Goal: Book appointment/travel/reservation

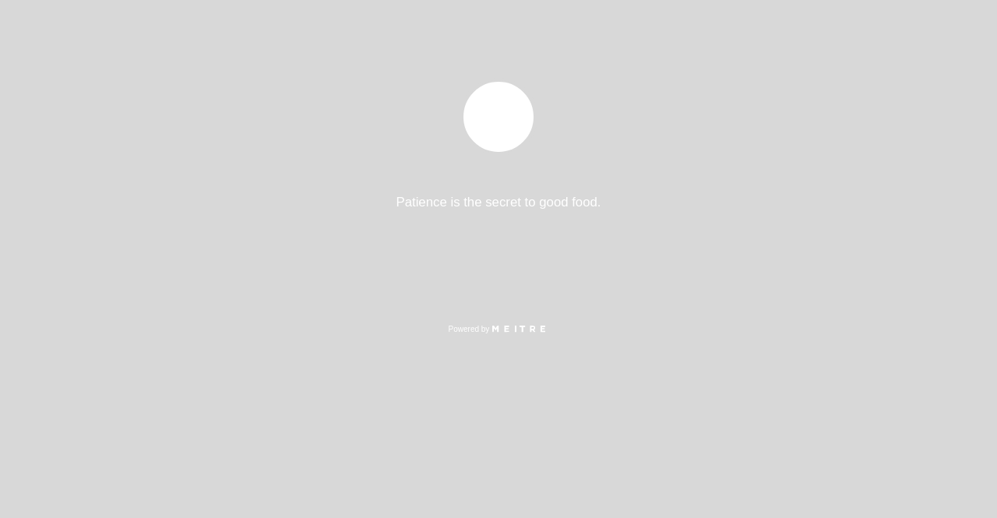
select select "es"
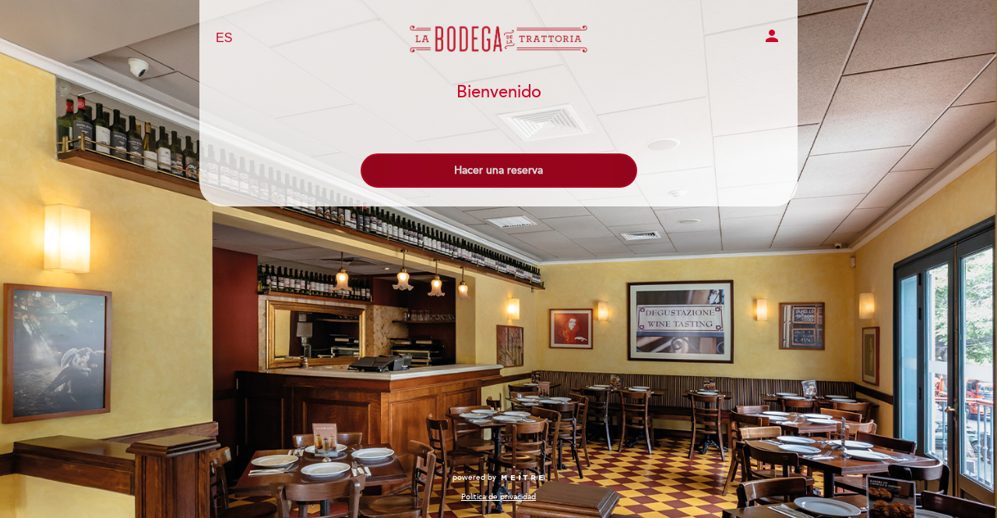
click at [504, 177] on button "Hacer una reserva" at bounding box center [499, 170] width 276 height 34
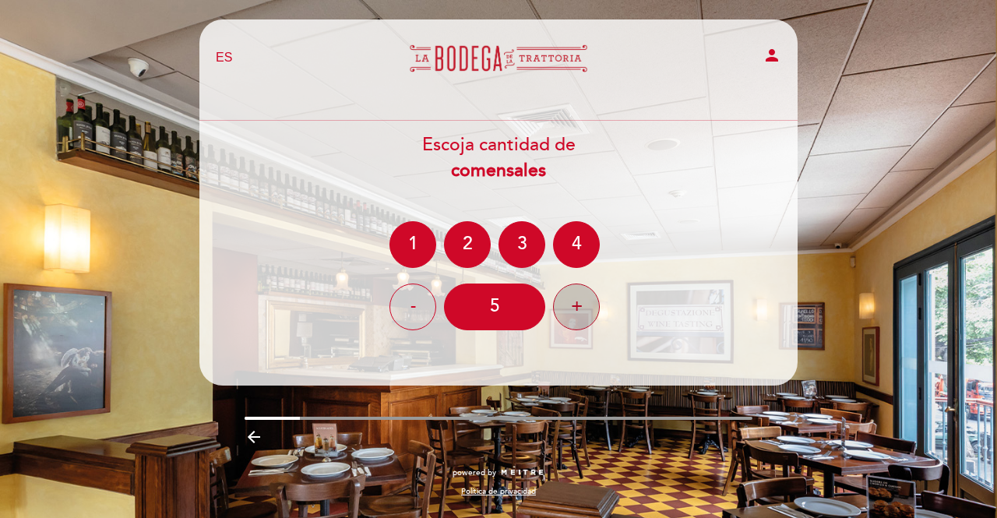
click at [570, 303] on div "+" at bounding box center [576, 306] width 47 height 47
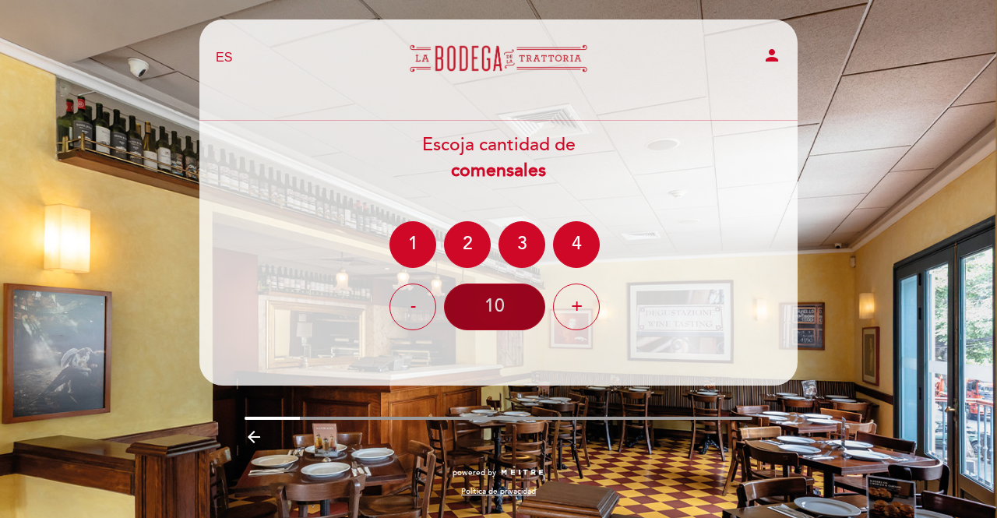
click at [503, 304] on div "10" at bounding box center [494, 306] width 101 height 47
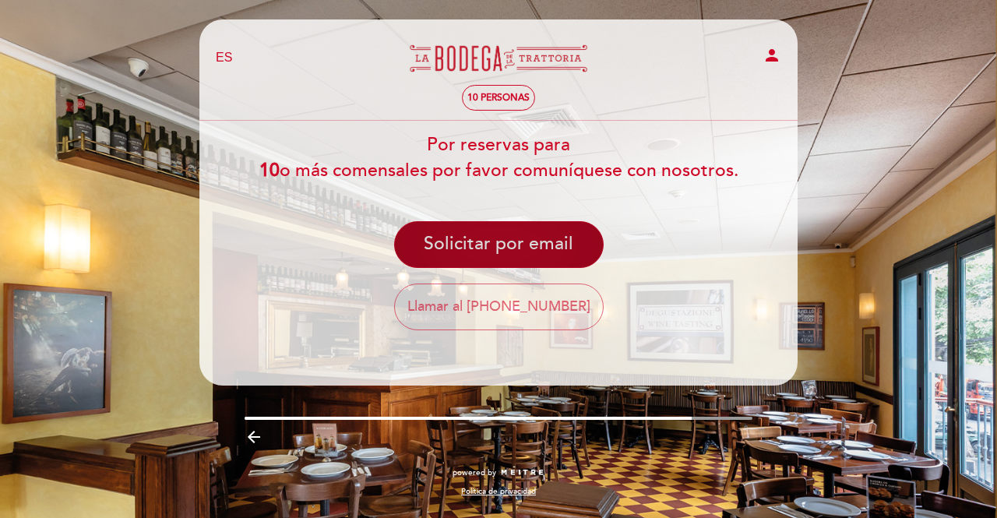
click at [523, 245] on button "Solicitar por email" at bounding box center [498, 244] width 209 height 47
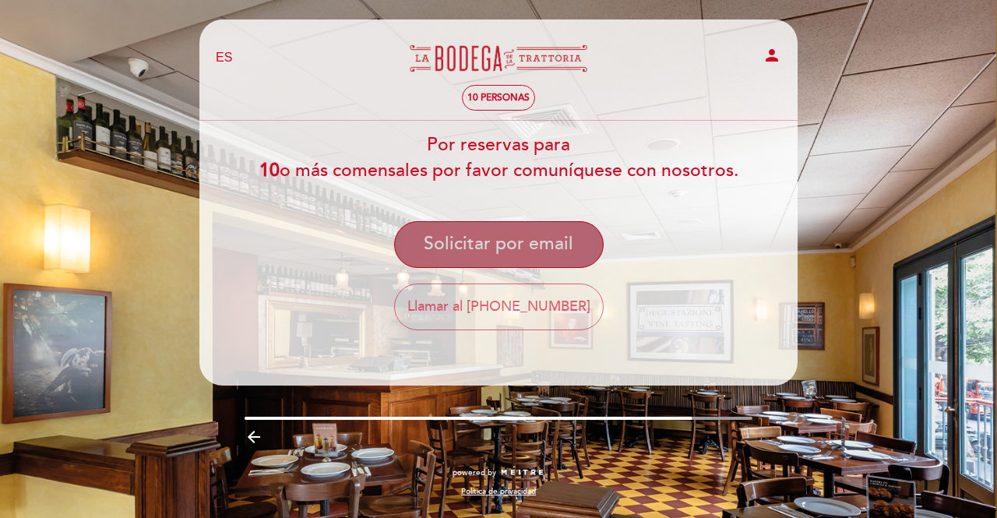
click at [485, 252] on button "Solicitar por email" at bounding box center [498, 244] width 209 height 47
click at [485, 251] on button "Solicitar por email" at bounding box center [498, 244] width 209 height 47
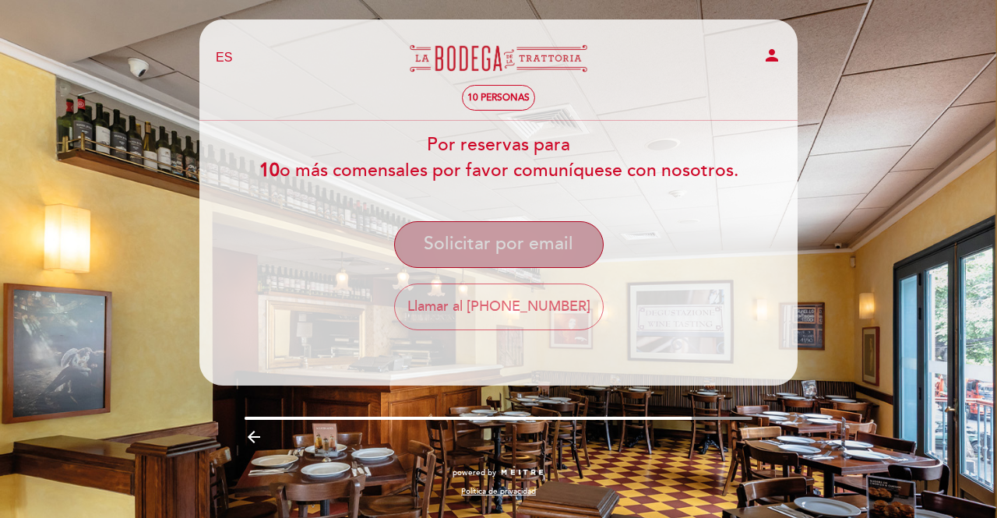
click at [485, 250] on button "Solicitar por email" at bounding box center [498, 244] width 209 height 47
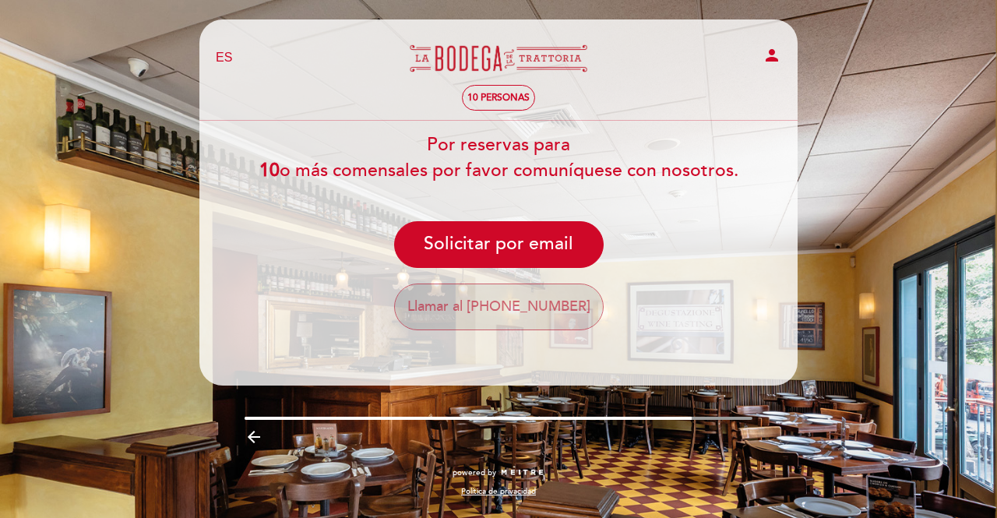
click at [491, 306] on button "Llamar al [PHONE_NUMBER]" at bounding box center [498, 306] width 209 height 47
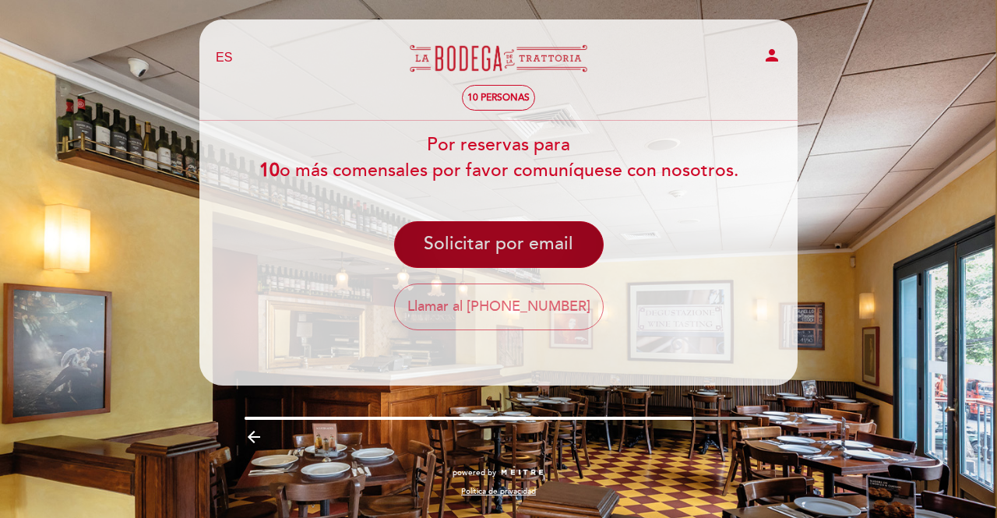
click at [561, 241] on button "Solicitar por email" at bounding box center [498, 244] width 209 height 47
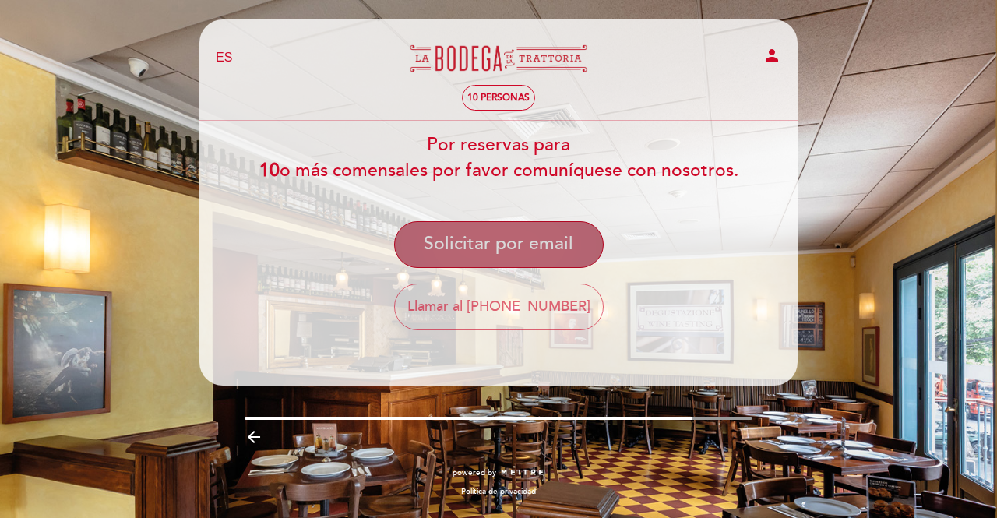
click at [561, 241] on button "Solicitar por email" at bounding box center [498, 244] width 209 height 47
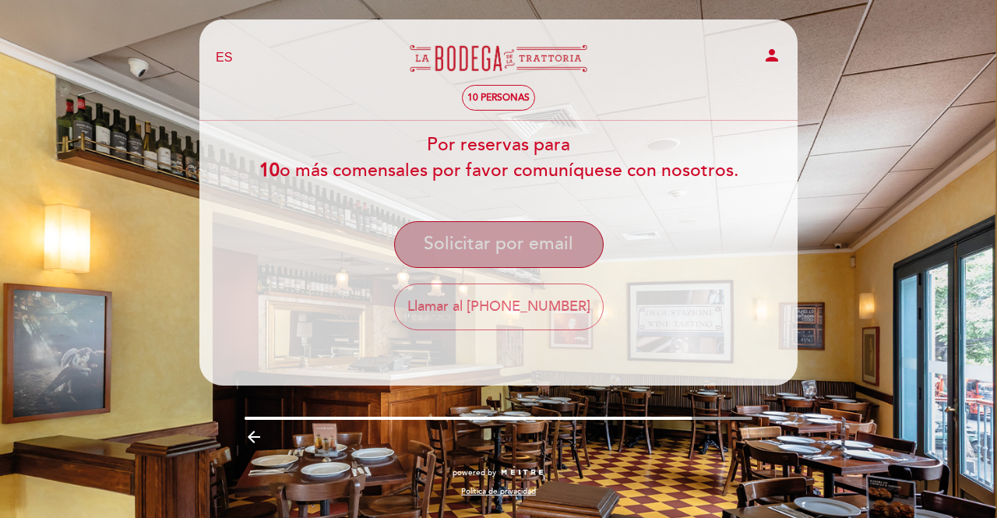
click at [561, 241] on button "Solicitar por email" at bounding box center [498, 244] width 209 height 47
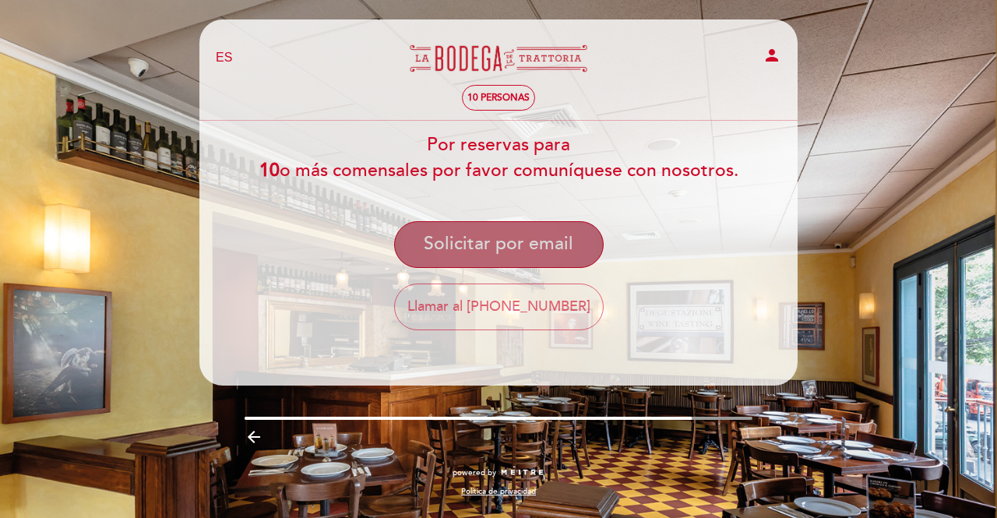
click at [561, 241] on button "Solicitar por email" at bounding box center [498, 244] width 209 height 47
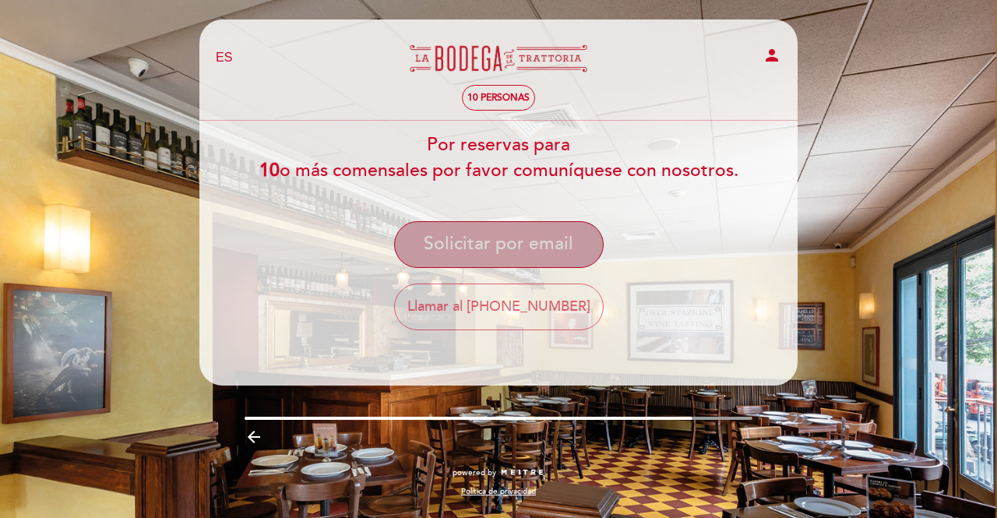
click at [561, 241] on button "Solicitar por email" at bounding box center [498, 244] width 209 height 47
